Goal: Check status: Check status

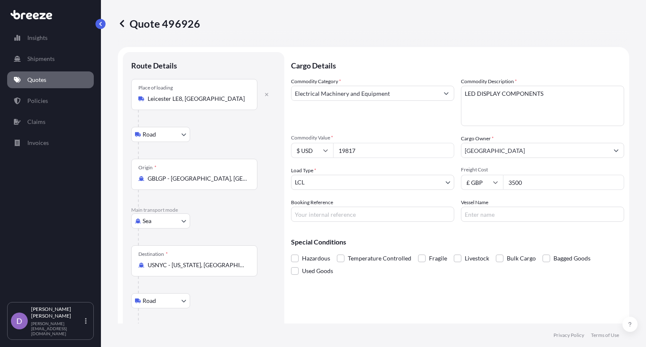
select select "Road"
select select "Sea"
select select "Road"
select select "1"
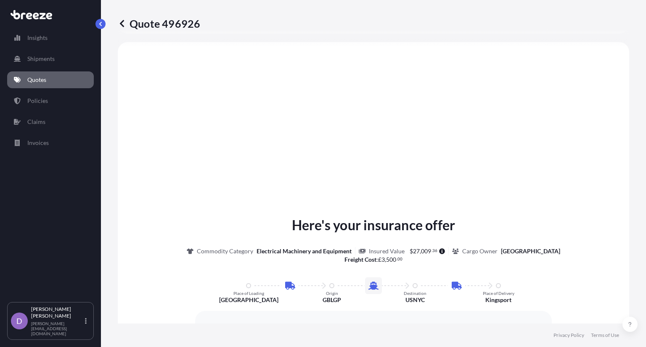
click at [50, 79] on link "Quotes" at bounding box center [50, 79] width 87 height 17
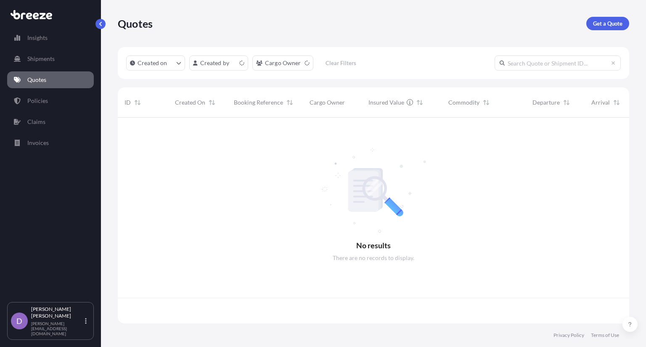
scroll to position [204, 505]
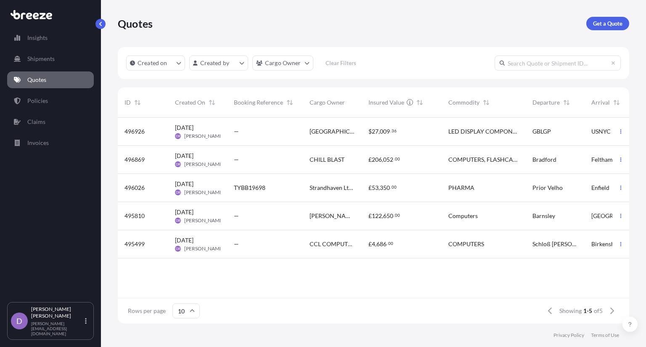
click at [411, 160] on div "£ 206 , 052 . 00" at bounding box center [401, 160] width 66 height 8
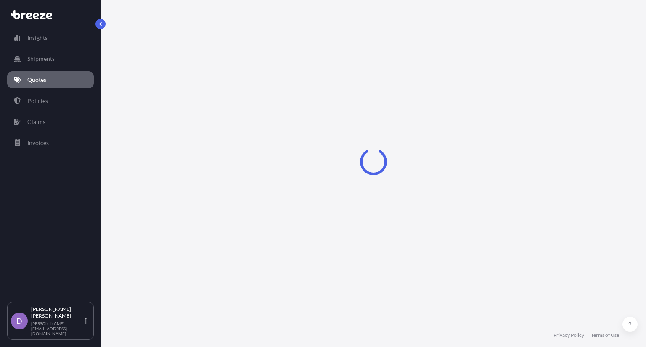
select select "Road"
select select "1"
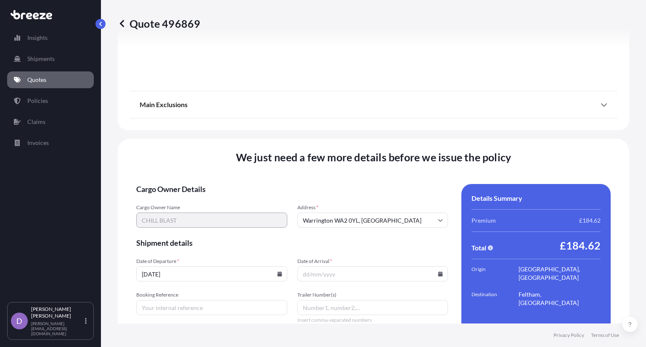
scroll to position [1012, 0]
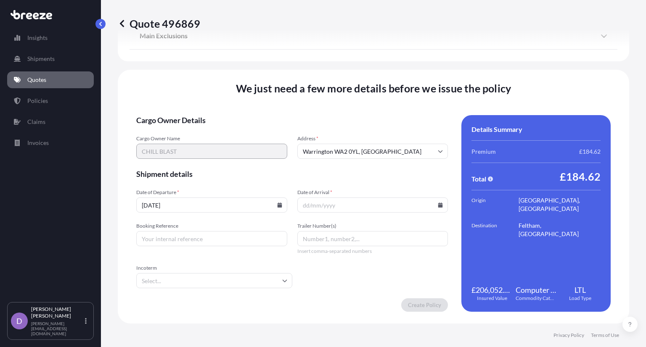
click at [357, 201] on input "Date of Arrival *" at bounding box center [372, 205] width 151 height 15
click at [318, 204] on input "Date of Arrival *" at bounding box center [372, 205] width 151 height 15
click at [438, 206] on icon at bounding box center [440, 205] width 5 height 5
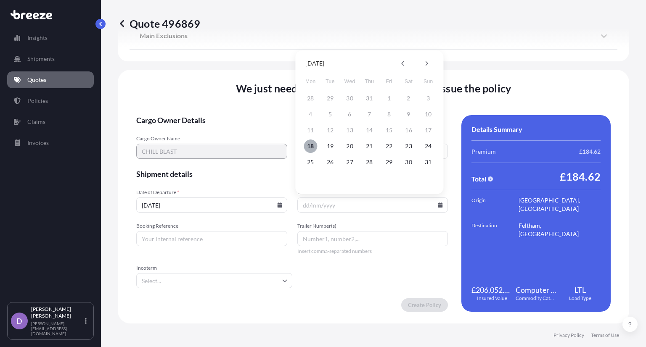
click at [312, 143] on button "18" at bounding box center [310, 146] width 13 height 13
type input "[DATE]"
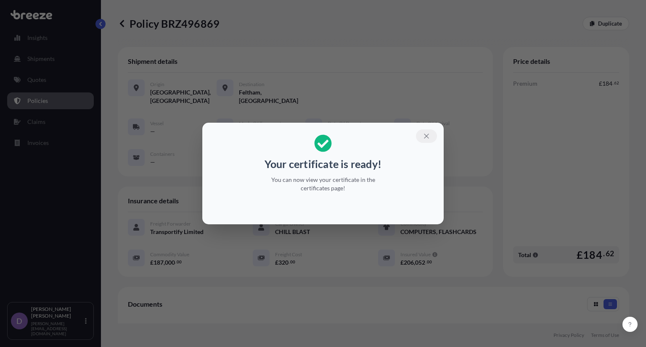
click at [425, 139] on icon "button" at bounding box center [427, 136] width 8 height 8
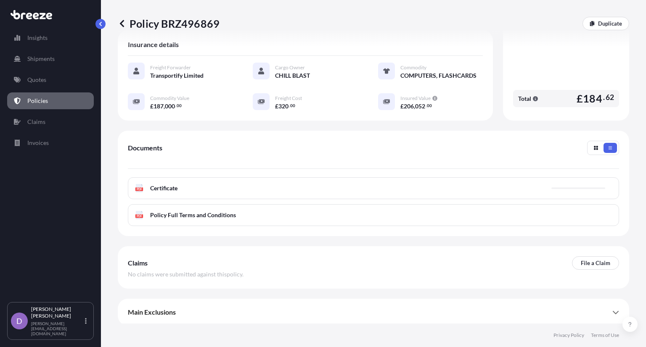
scroll to position [156, 0]
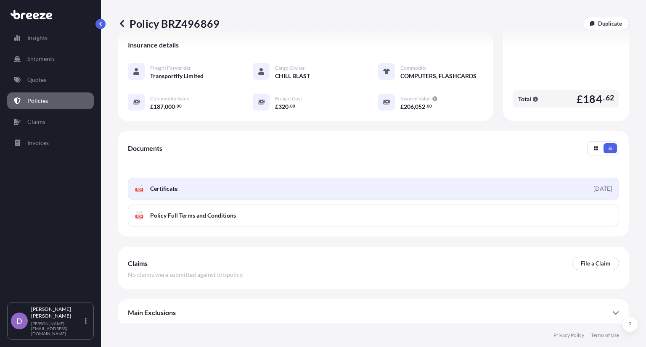
click at [545, 186] on link "PDF Certificate [DATE]" at bounding box center [373, 189] width 491 height 22
